Goal: Information Seeking & Learning: Learn about a topic

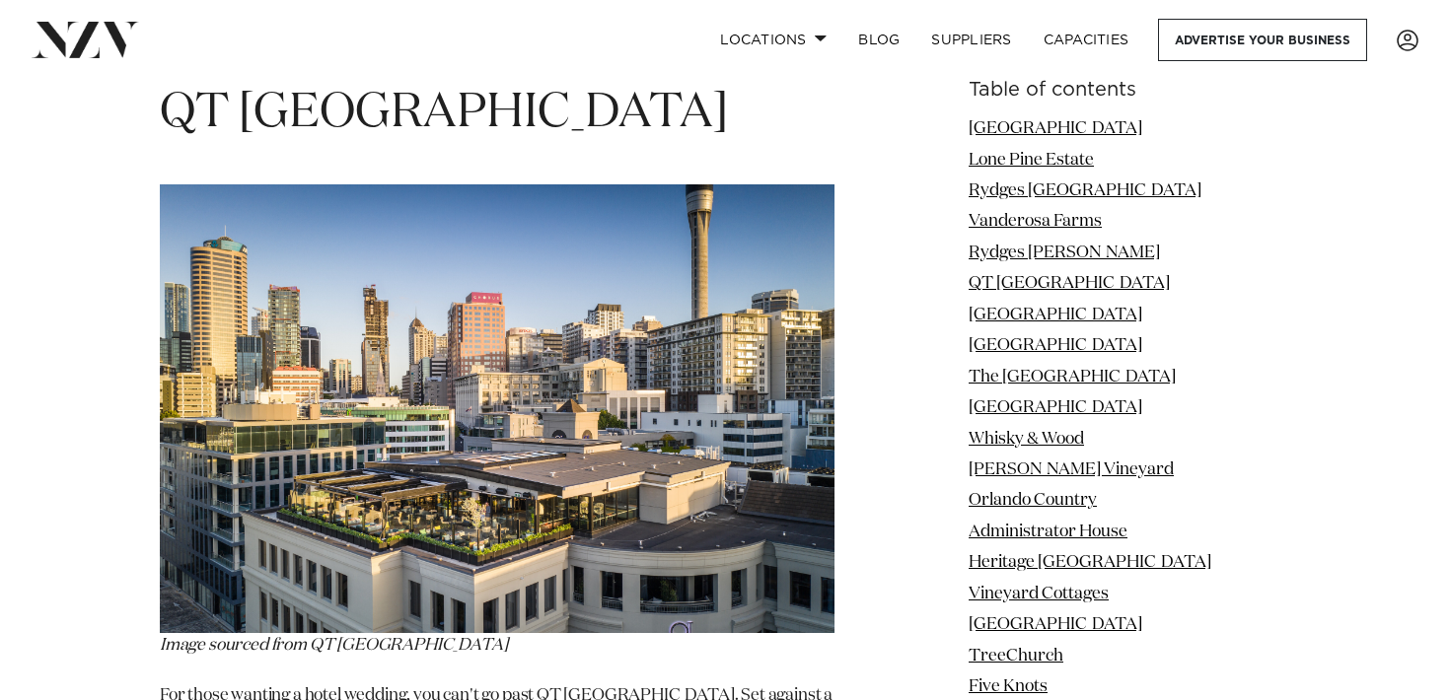
scroll to position [6247, 0]
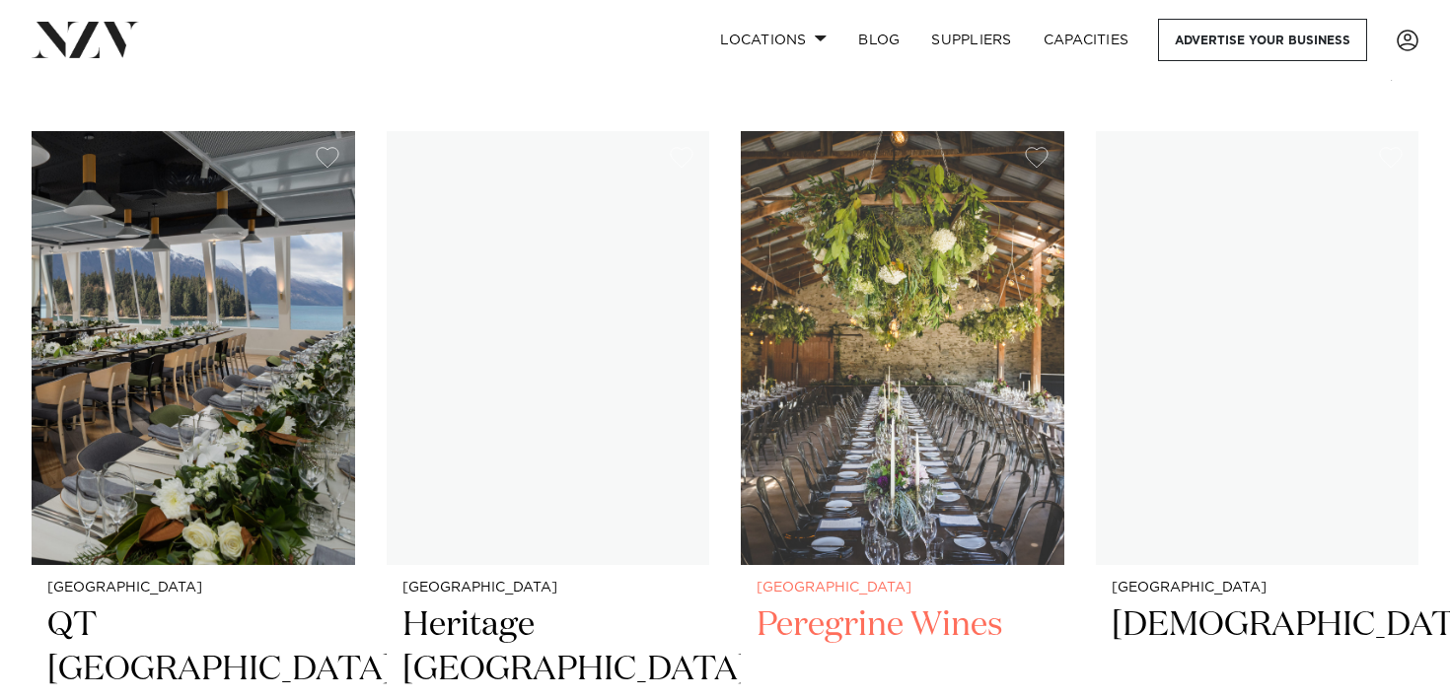
scroll to position [754, 0]
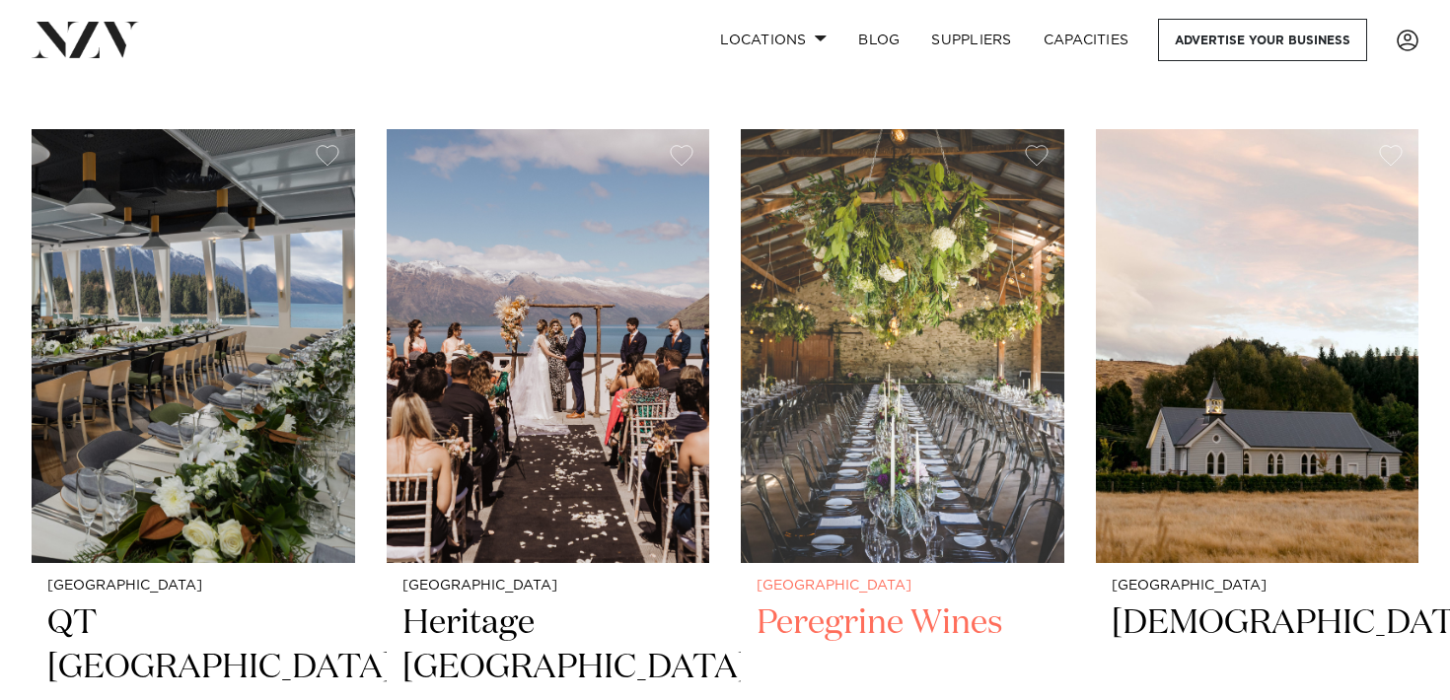
click at [864, 364] on img at bounding box center [903, 345] width 324 height 433
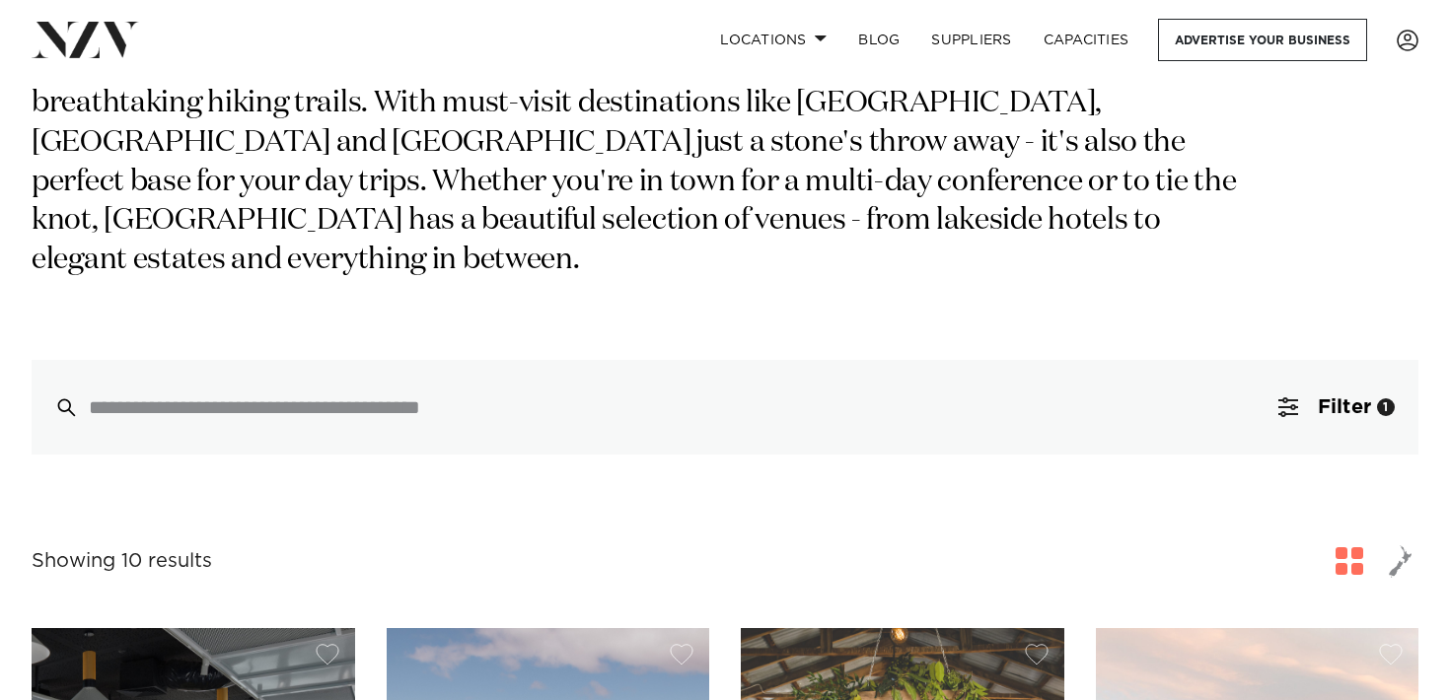
scroll to position [0, 0]
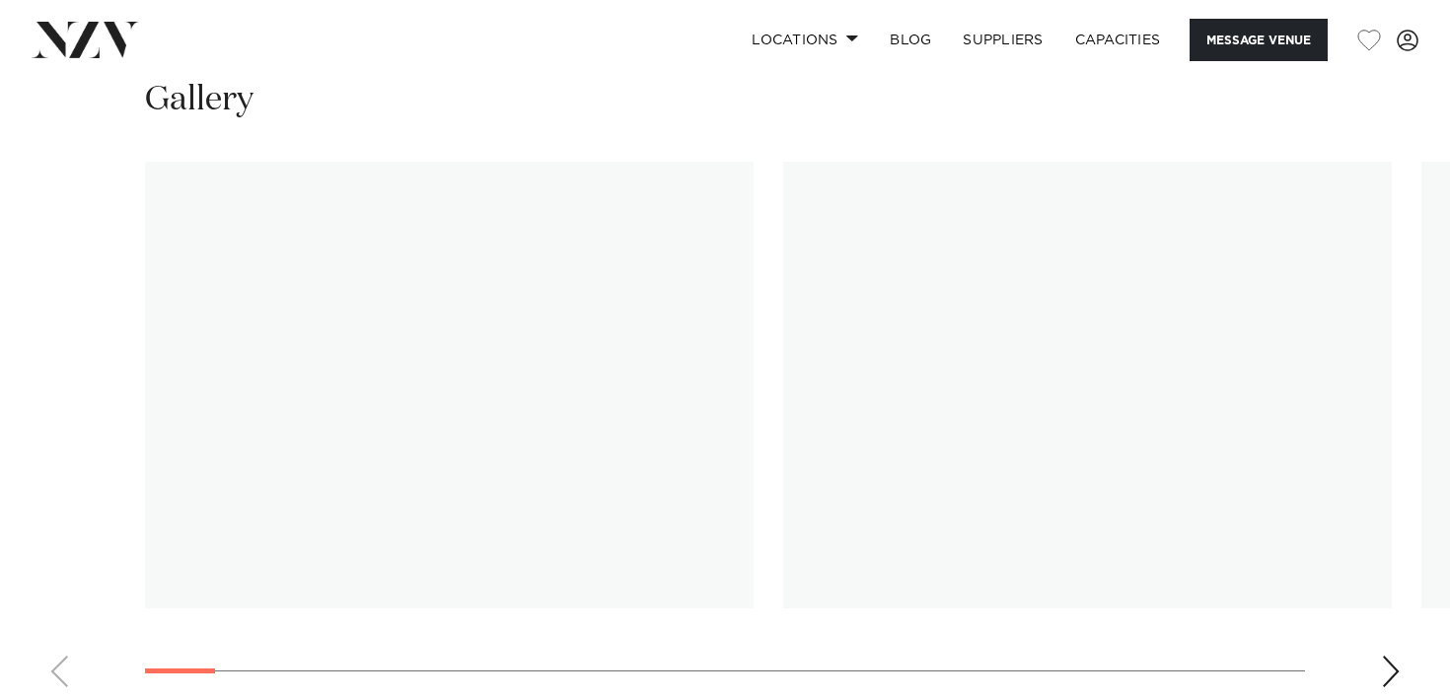
scroll to position [1851, 0]
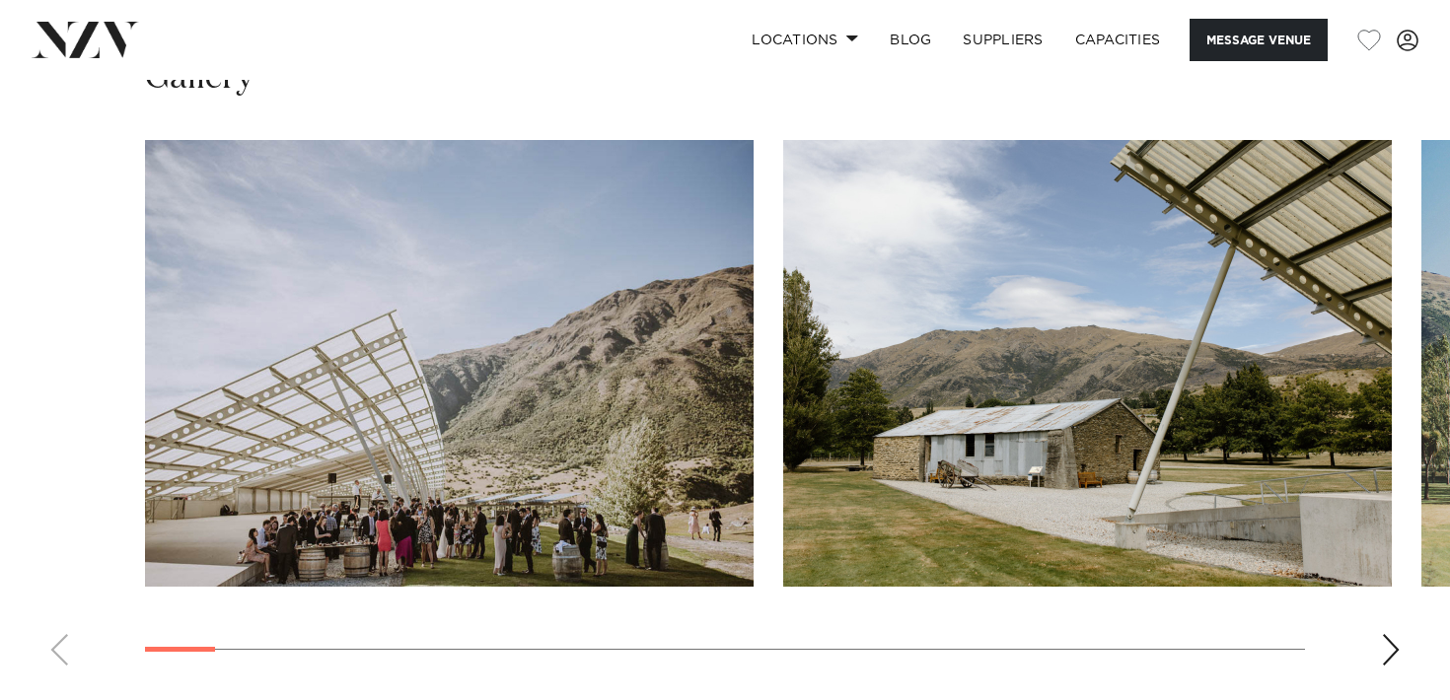
click at [1386, 634] on div "Next slide" at bounding box center [1391, 650] width 20 height 32
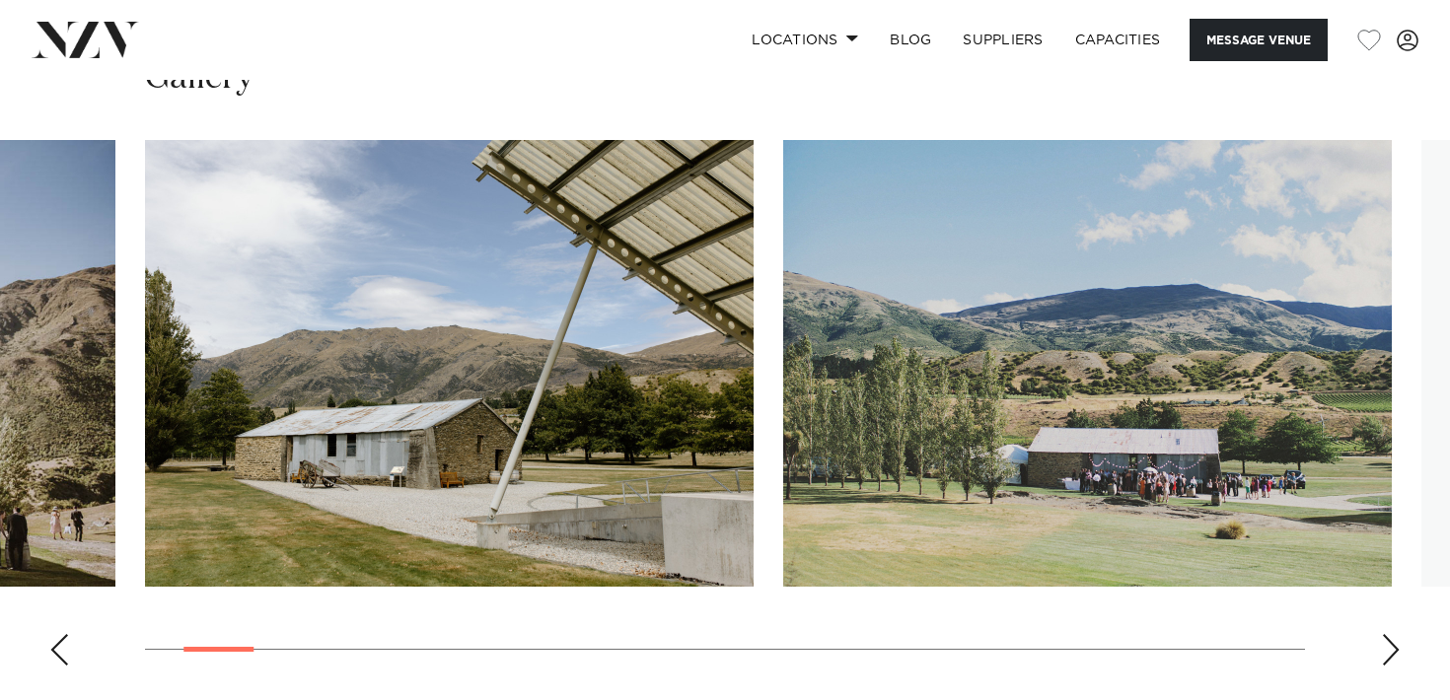
click at [1386, 634] on div "Next slide" at bounding box center [1391, 650] width 20 height 32
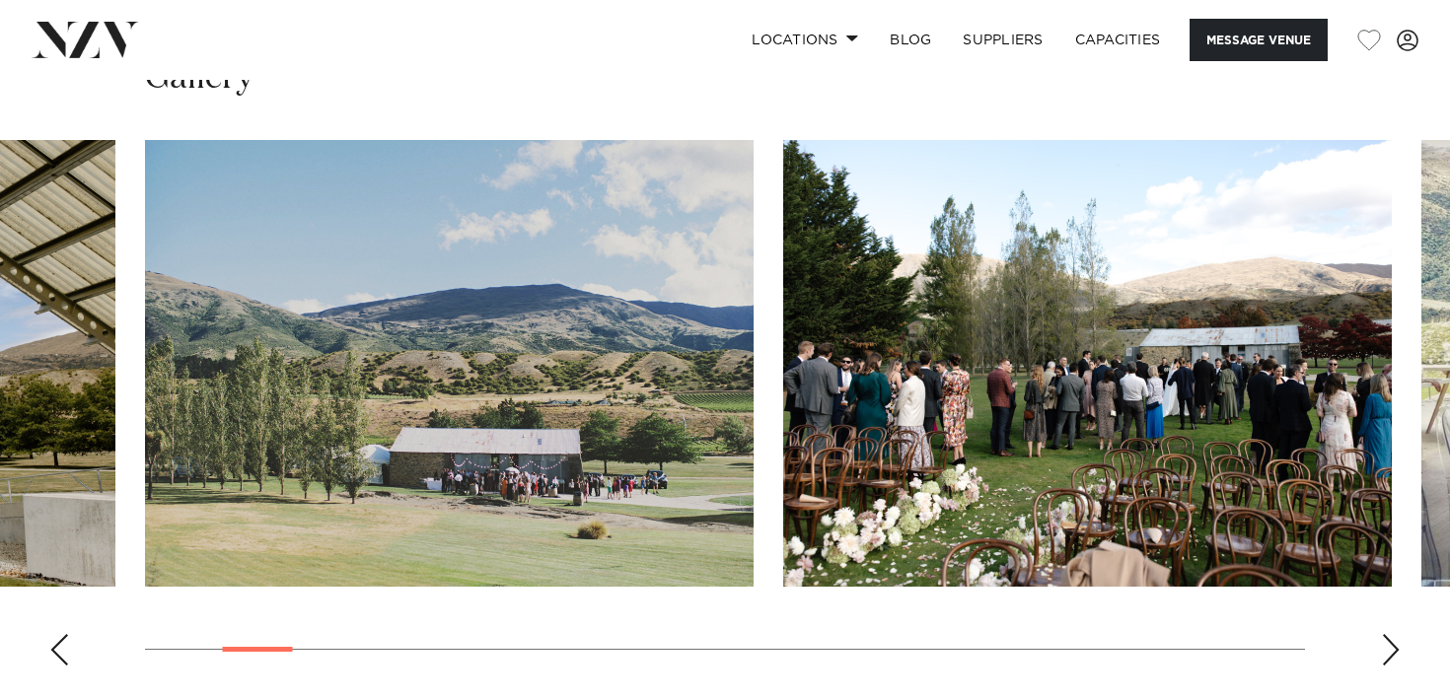
click at [1386, 634] on div "Next slide" at bounding box center [1391, 650] width 20 height 32
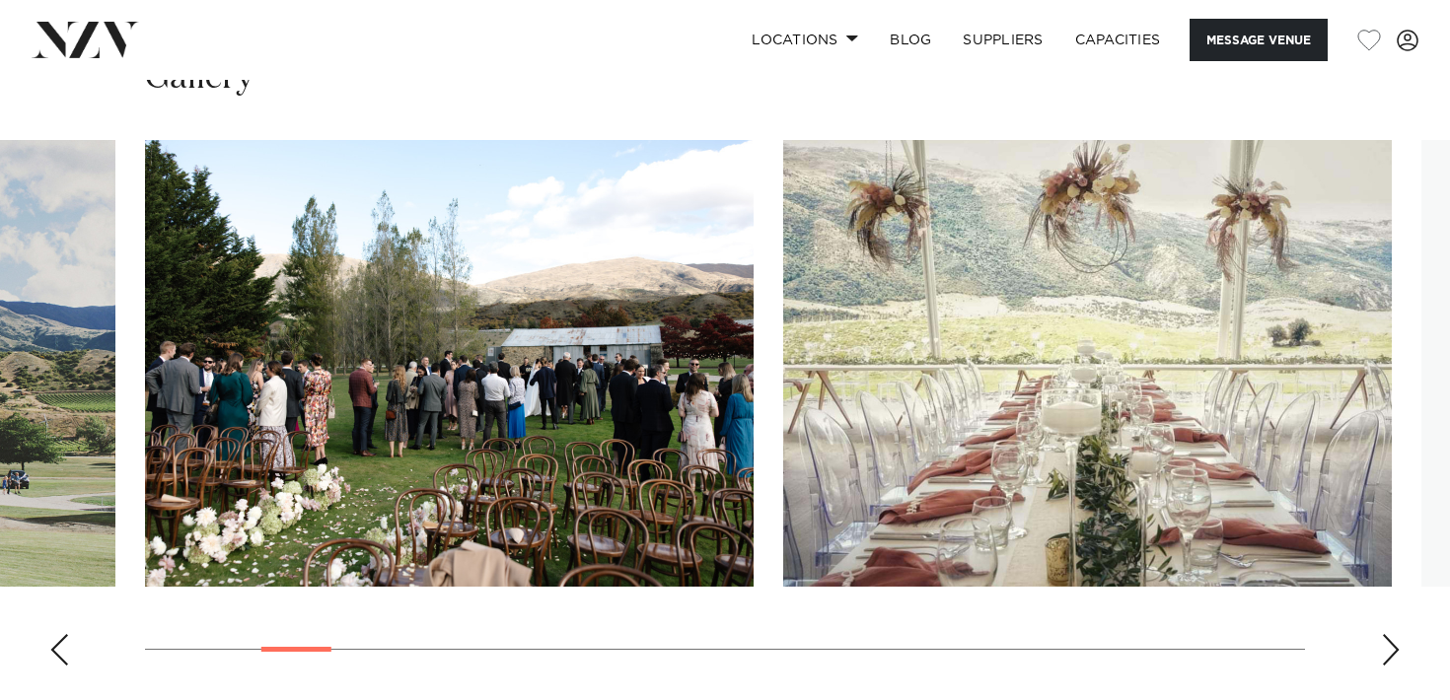
click at [1386, 634] on div "Next slide" at bounding box center [1391, 650] width 20 height 32
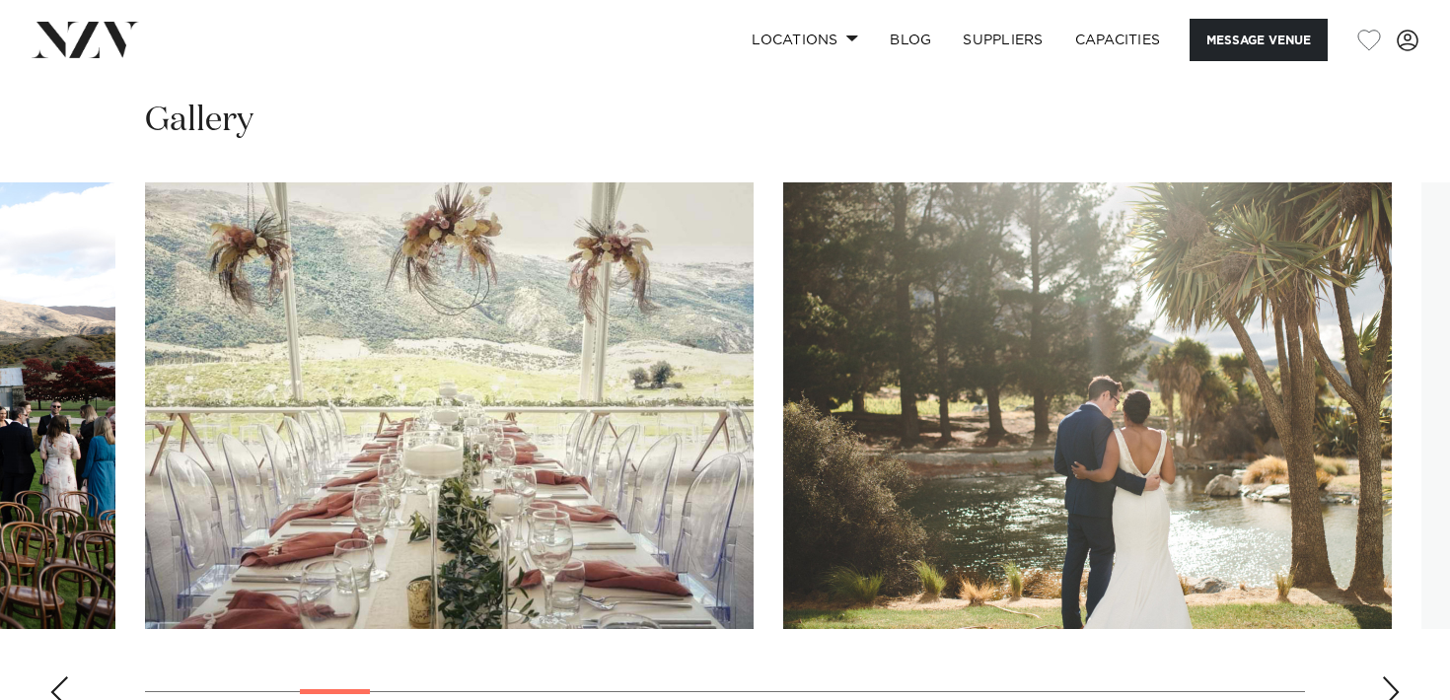
scroll to position [1811, 0]
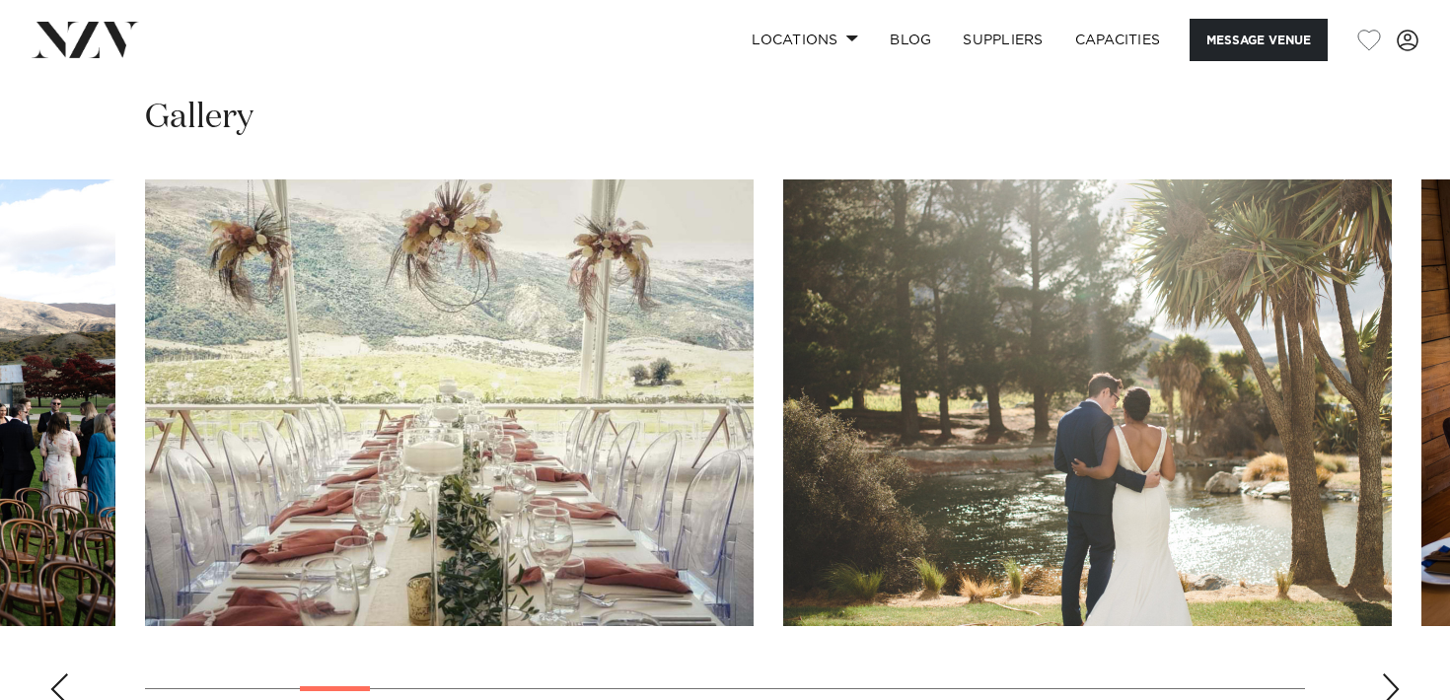
click at [1393, 606] on swiper-container at bounding box center [725, 451] width 1450 height 542
click at [1387, 674] on div "Next slide" at bounding box center [1391, 690] width 20 height 32
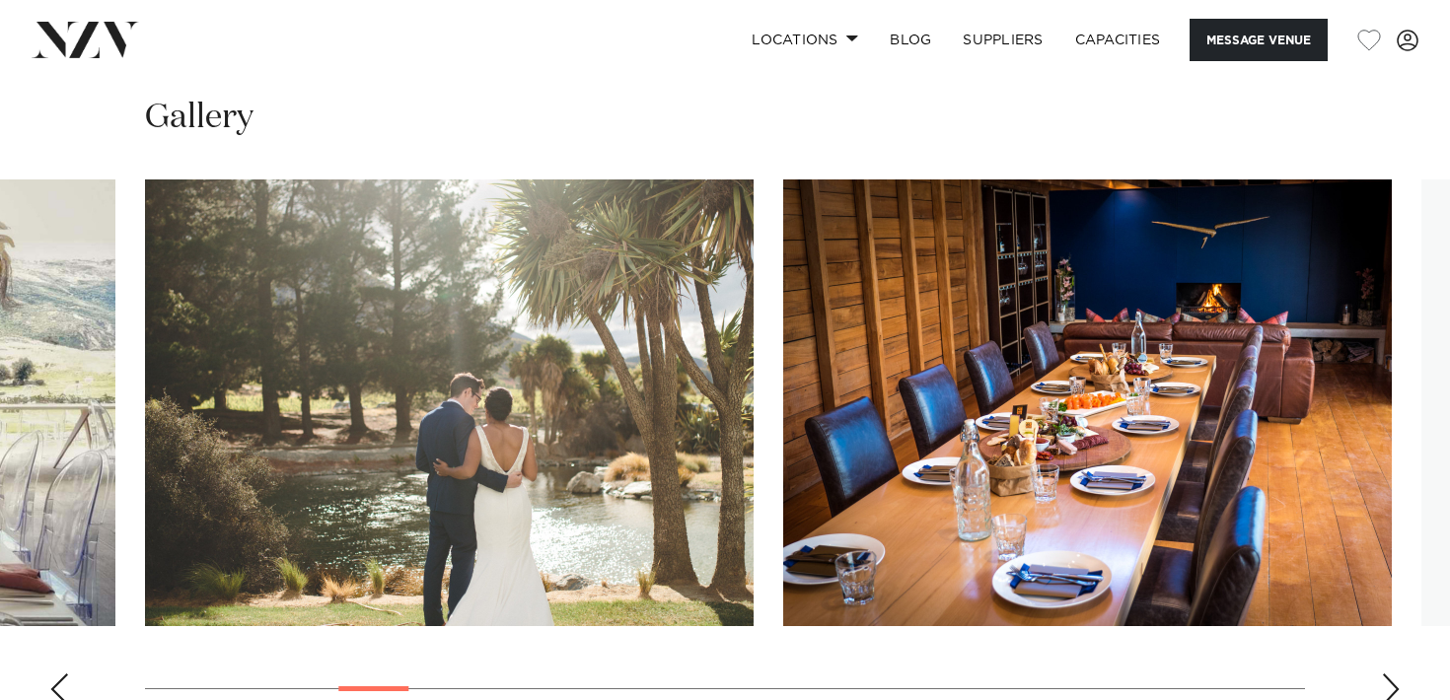
click at [1387, 674] on div "Next slide" at bounding box center [1391, 690] width 20 height 32
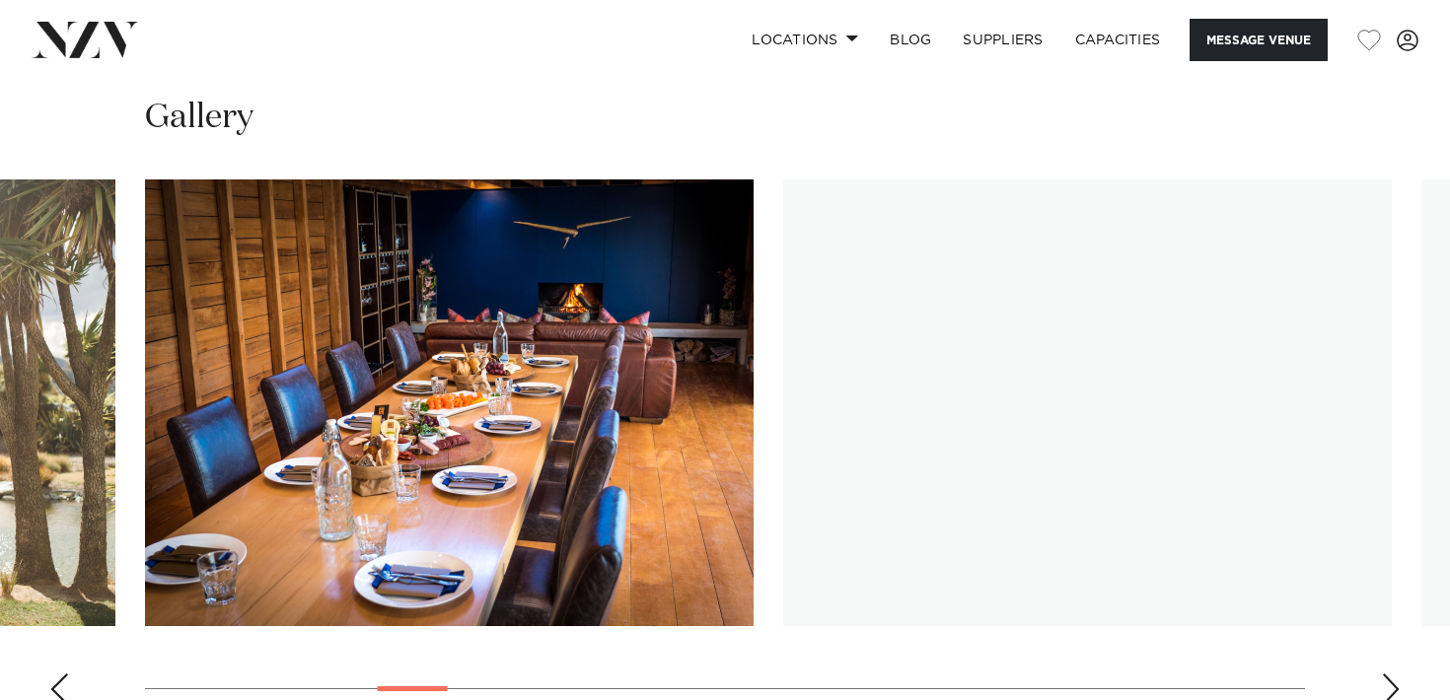
click at [1387, 674] on div "Next slide" at bounding box center [1391, 690] width 20 height 32
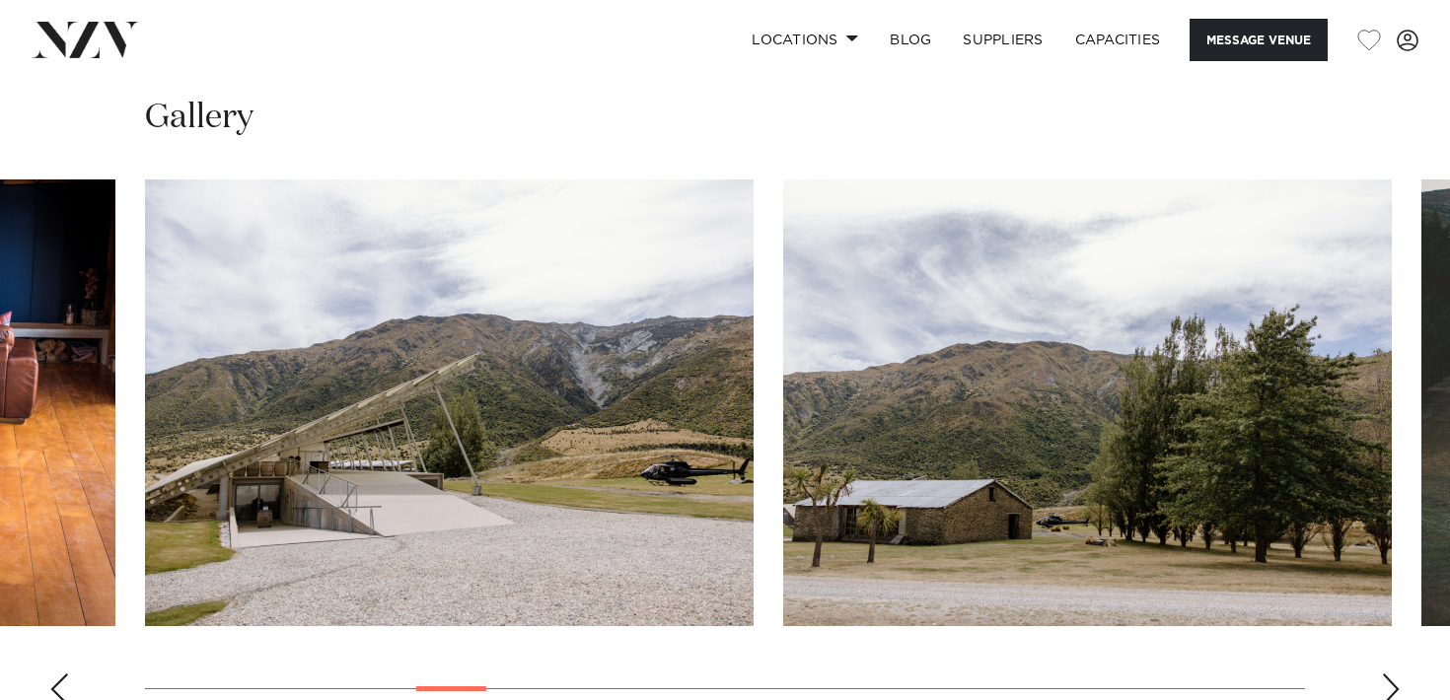
click at [1387, 674] on div "Next slide" at bounding box center [1391, 690] width 20 height 32
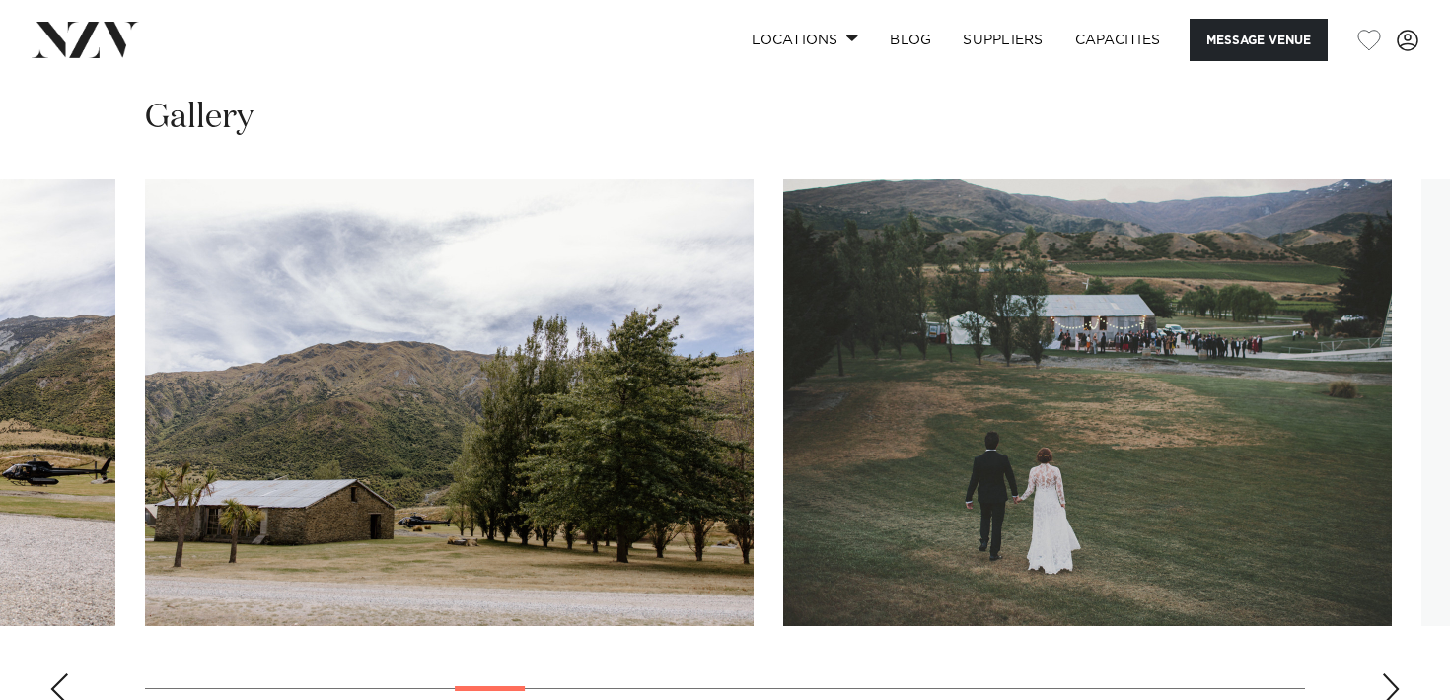
click at [1387, 674] on div "Next slide" at bounding box center [1391, 690] width 20 height 32
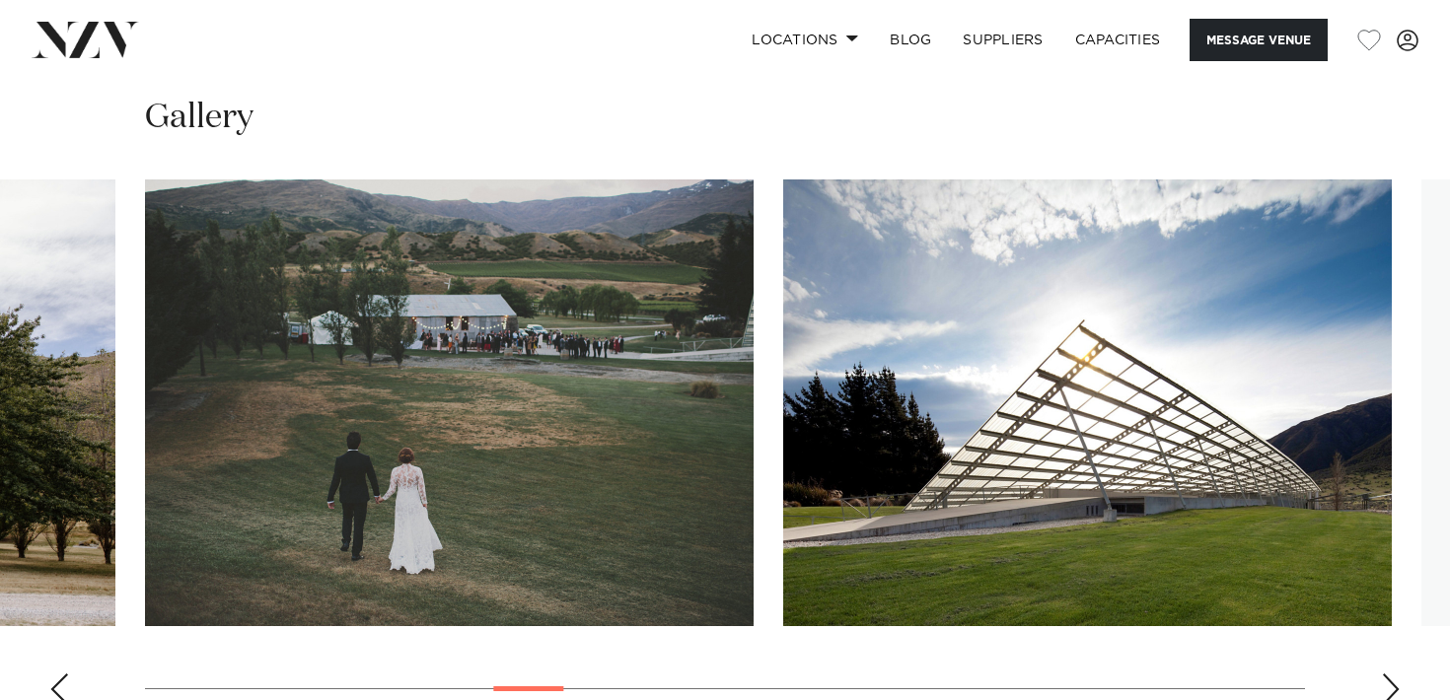
click at [1387, 674] on div "Next slide" at bounding box center [1391, 690] width 20 height 32
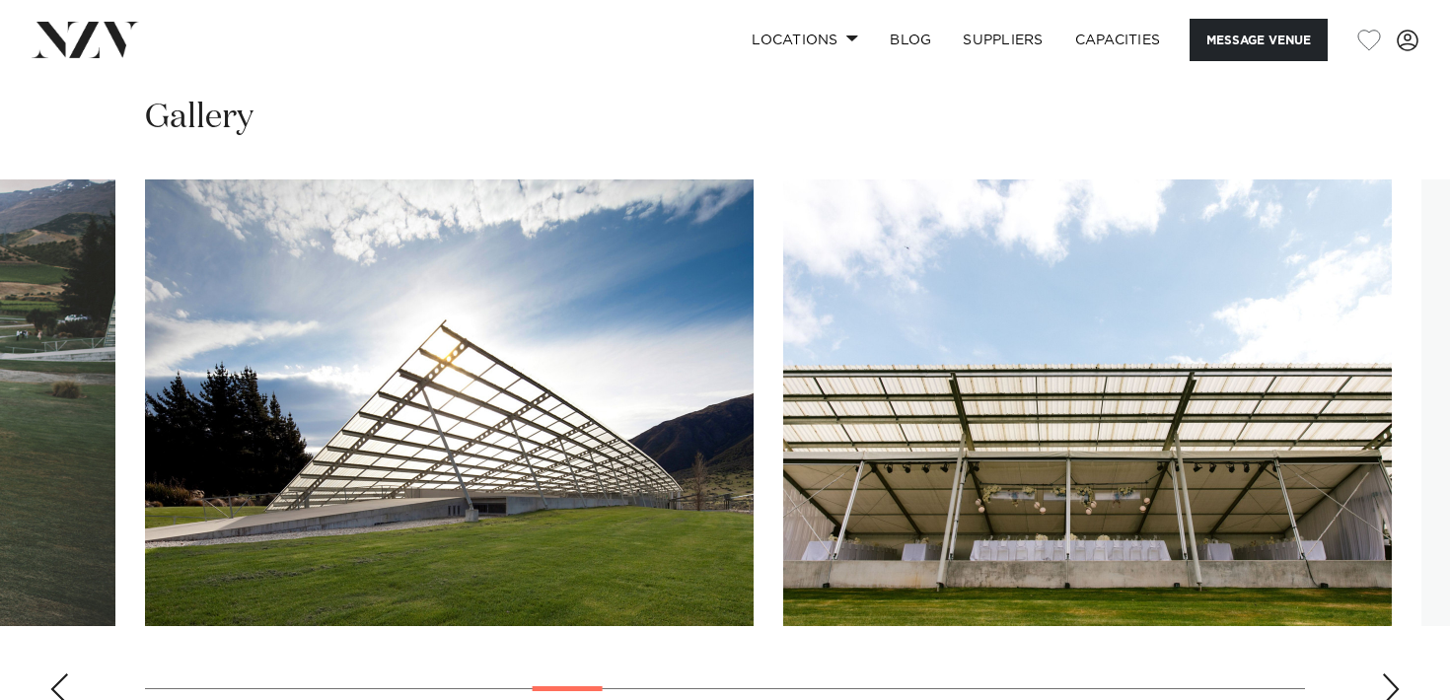
click at [1387, 674] on div "Next slide" at bounding box center [1391, 690] width 20 height 32
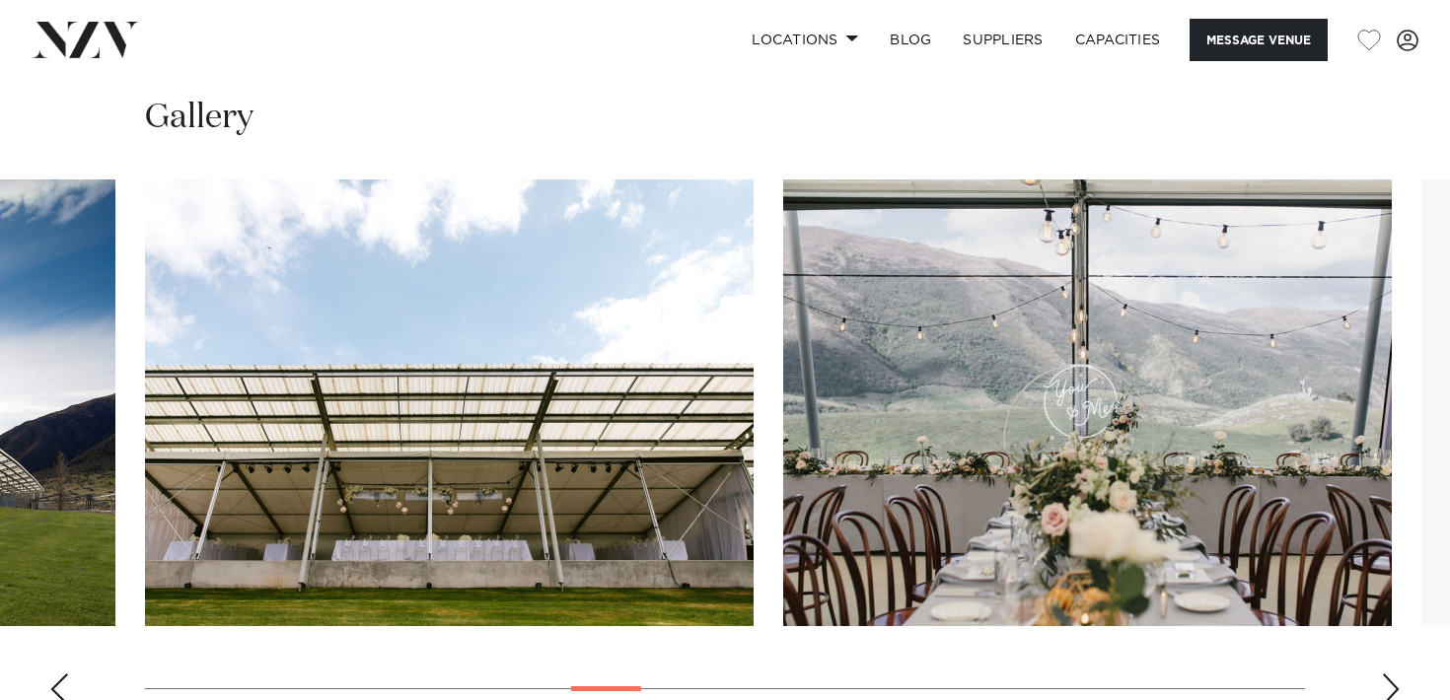
click at [1387, 674] on div "Next slide" at bounding box center [1391, 690] width 20 height 32
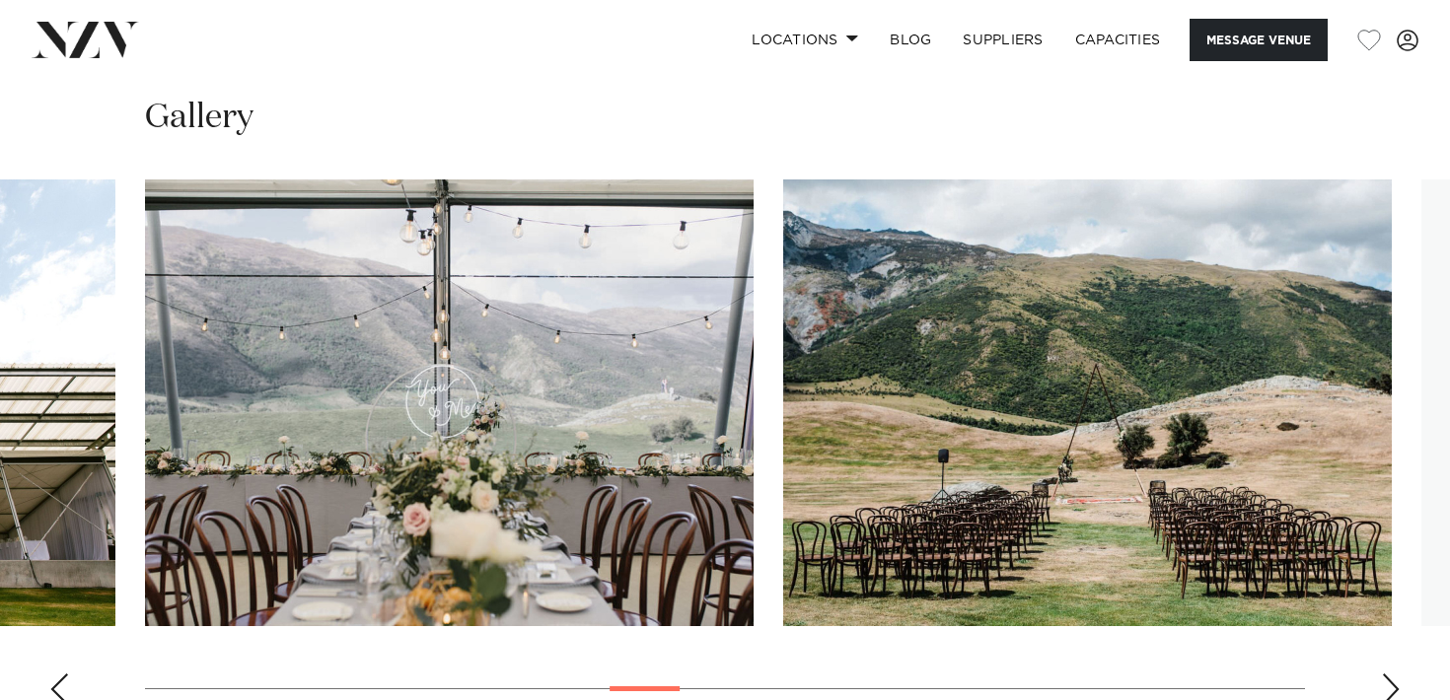
click at [1387, 674] on div "Next slide" at bounding box center [1391, 690] width 20 height 32
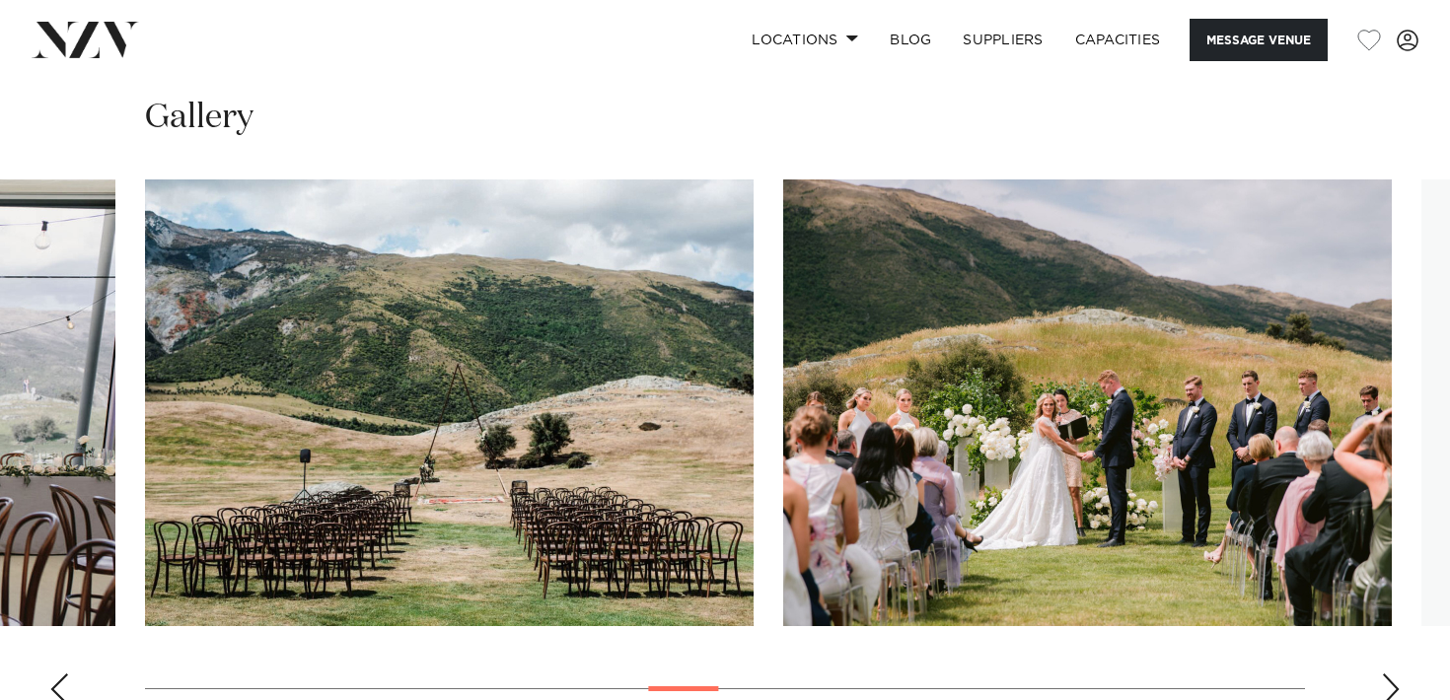
click at [1387, 674] on div "Next slide" at bounding box center [1391, 690] width 20 height 32
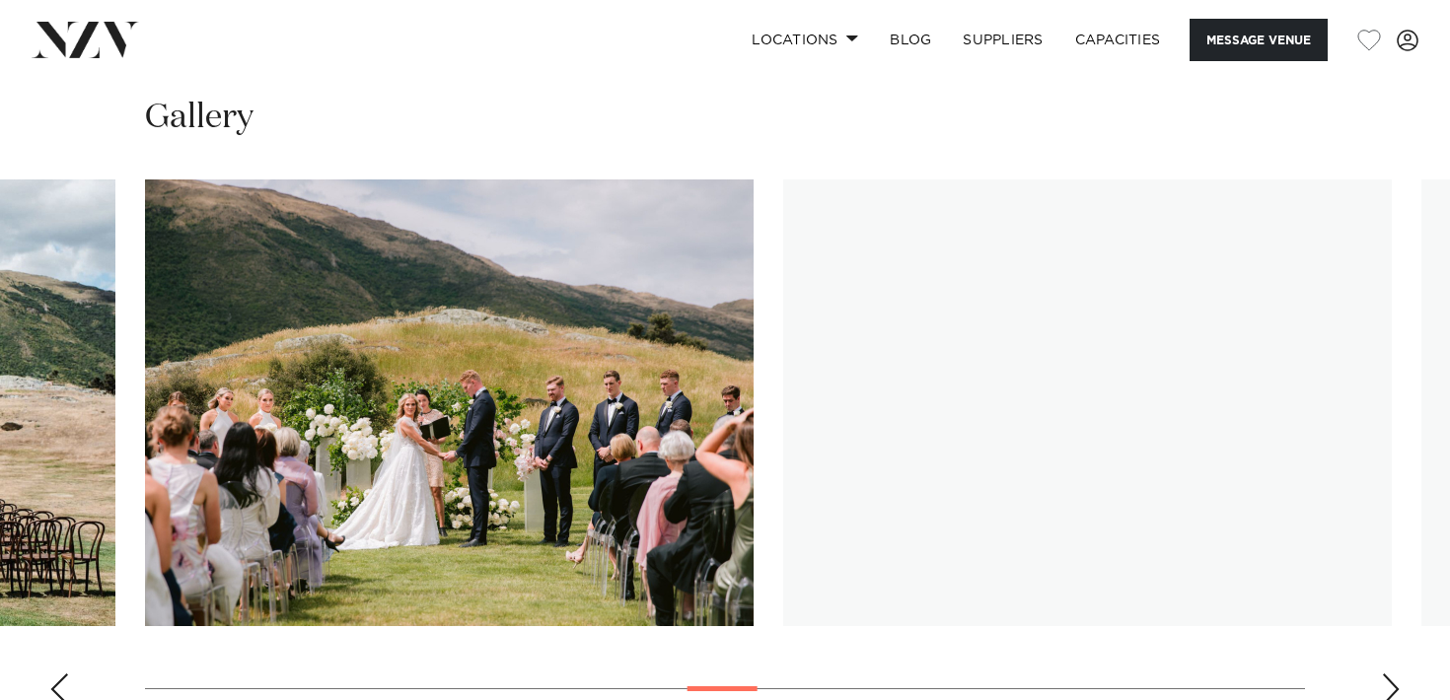
click at [1387, 674] on div "Next slide" at bounding box center [1391, 690] width 20 height 32
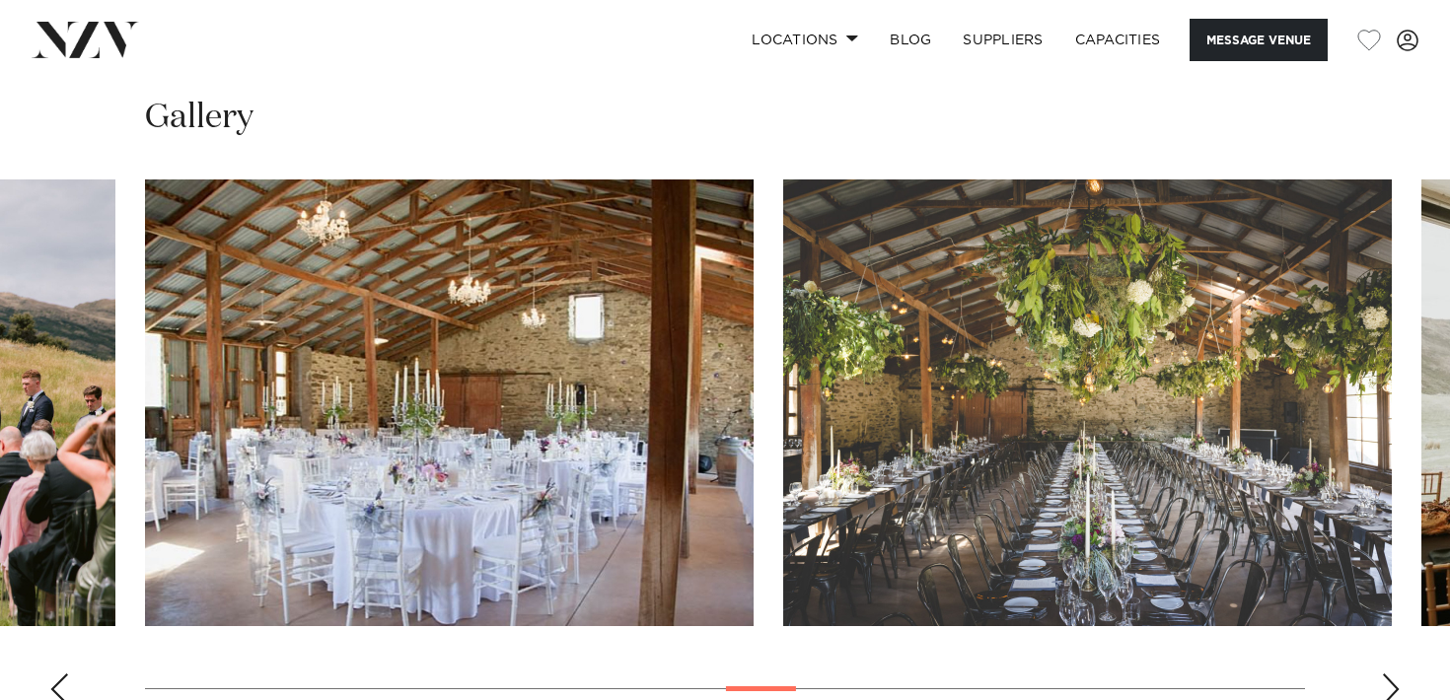
click at [1387, 674] on div "Next slide" at bounding box center [1391, 690] width 20 height 32
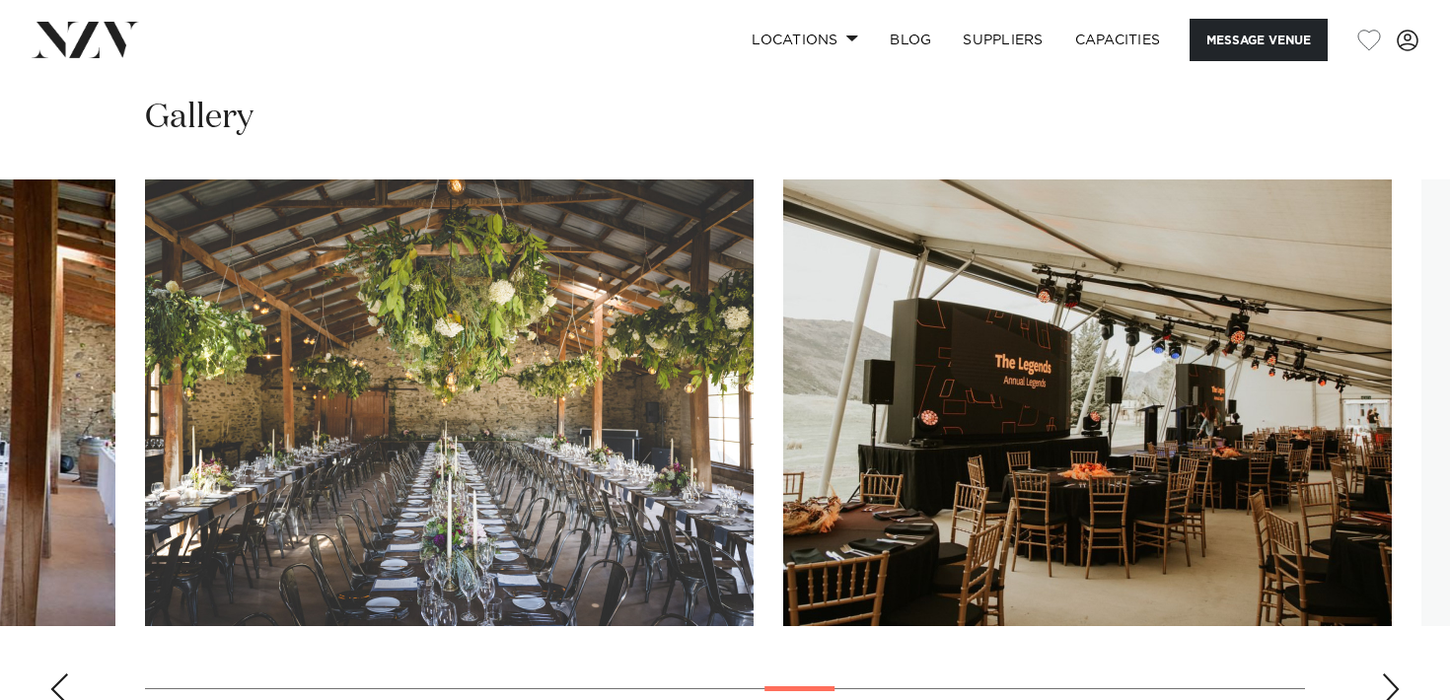
click at [1386, 674] on div "Next slide" at bounding box center [1391, 690] width 20 height 32
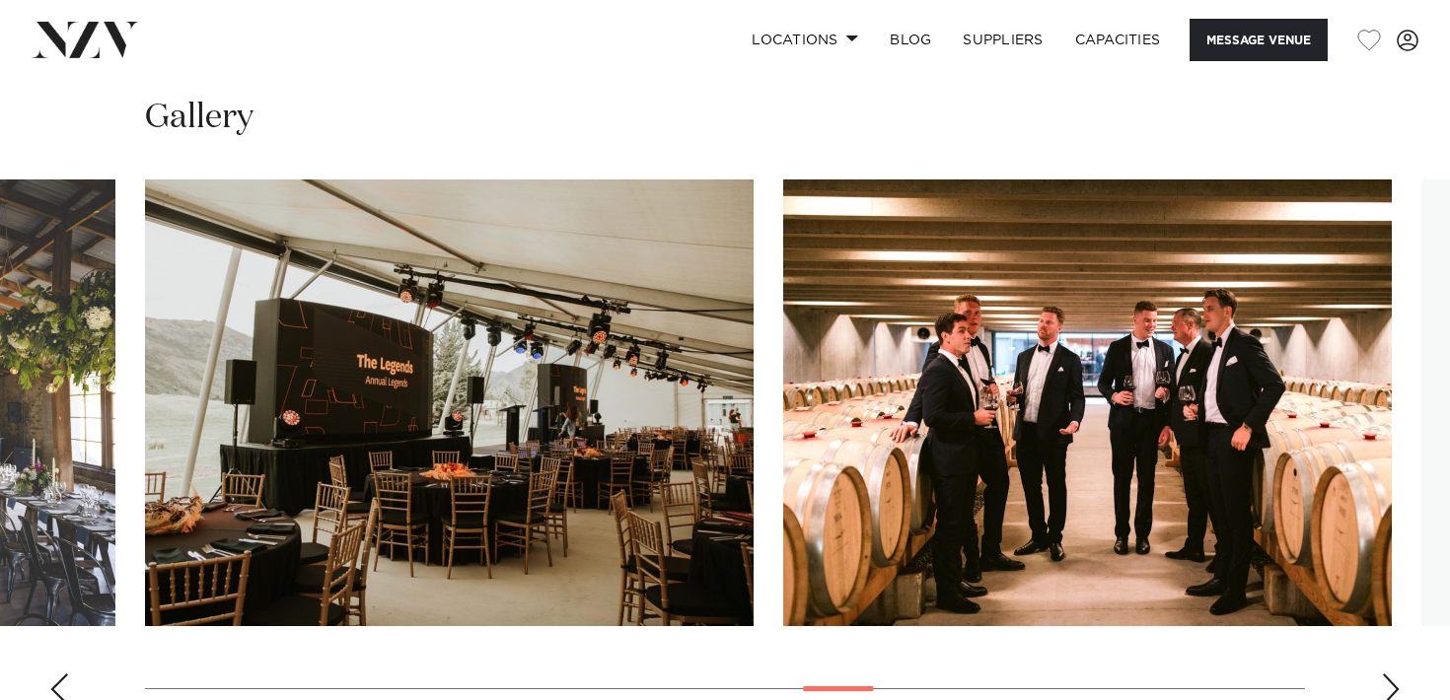
click at [1386, 674] on div "Next slide" at bounding box center [1391, 690] width 20 height 32
